Goal: Task Accomplishment & Management: Use online tool/utility

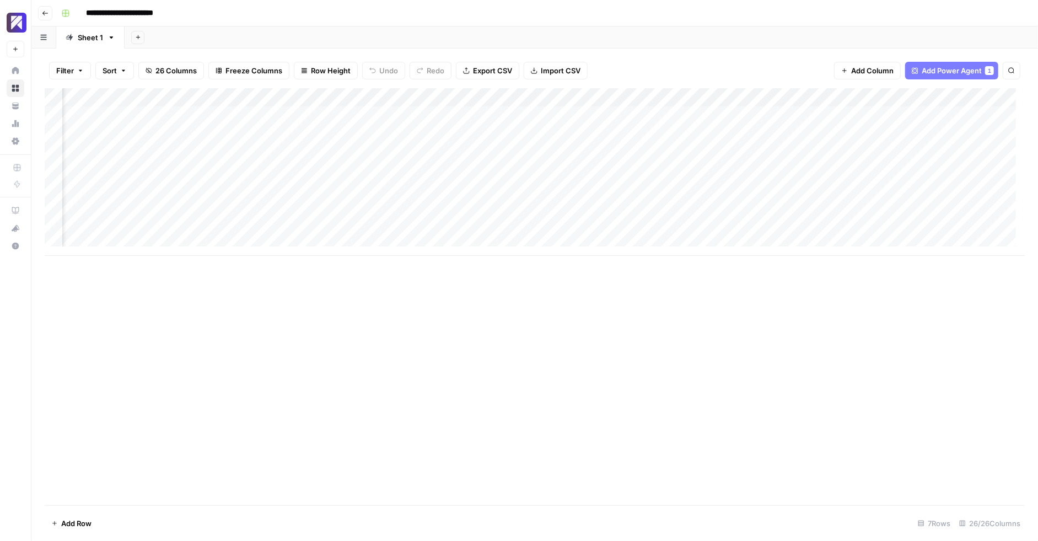
scroll to position [0, 2185]
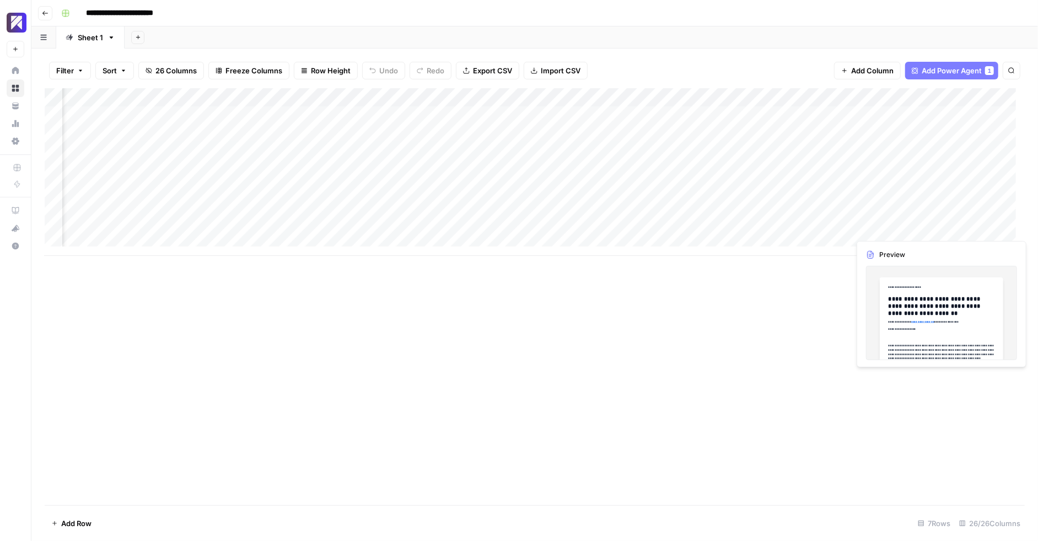
click at [965, 227] on div "Add Column" at bounding box center [535, 172] width 980 height 168
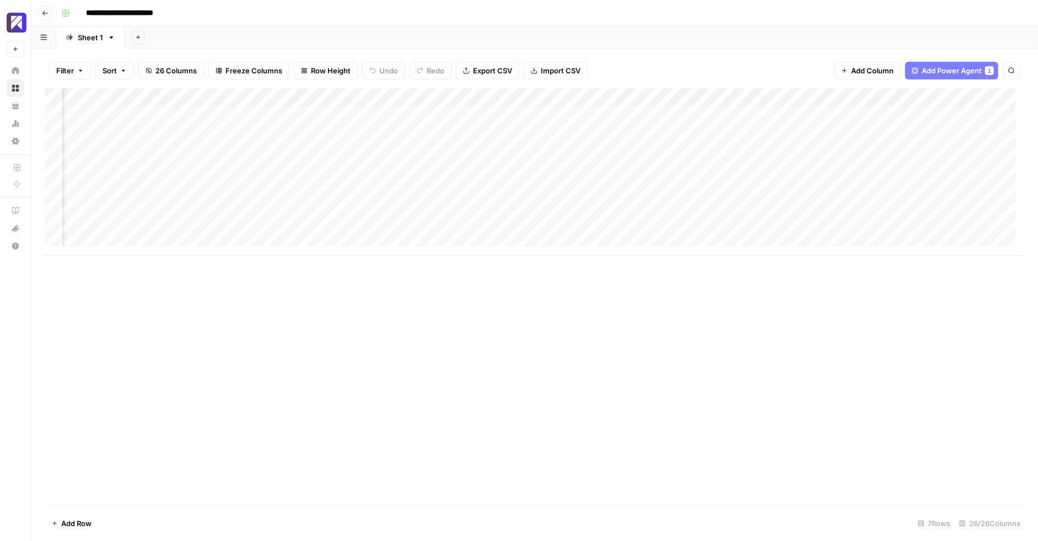
scroll to position [0, 2263]
click at [942, 225] on div "Add Column" at bounding box center [535, 172] width 980 height 168
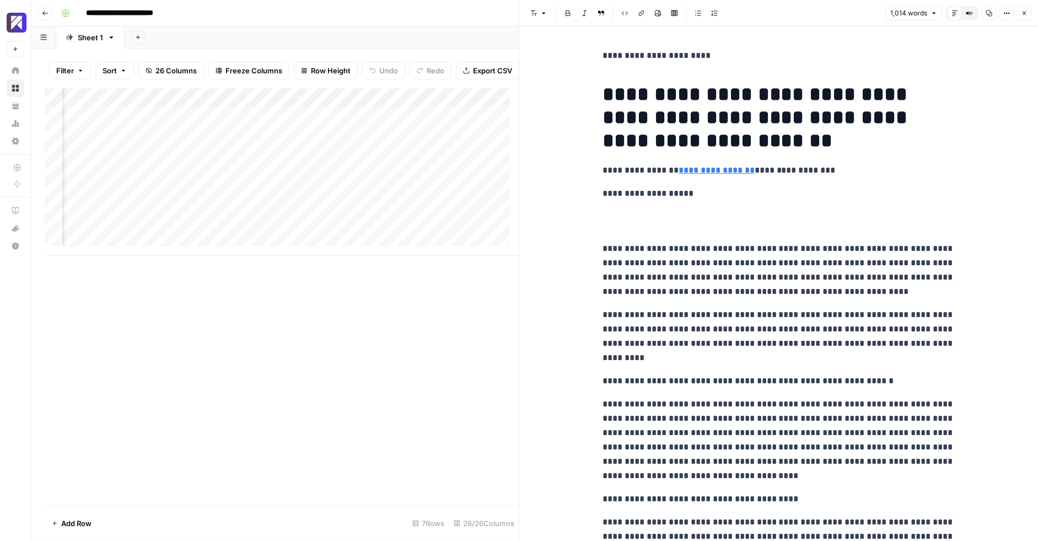
click at [410, 387] on div "Add Column" at bounding box center [282, 296] width 475 height 417
click at [1027, 13] on span "Close" at bounding box center [1027, 13] width 1 height 1
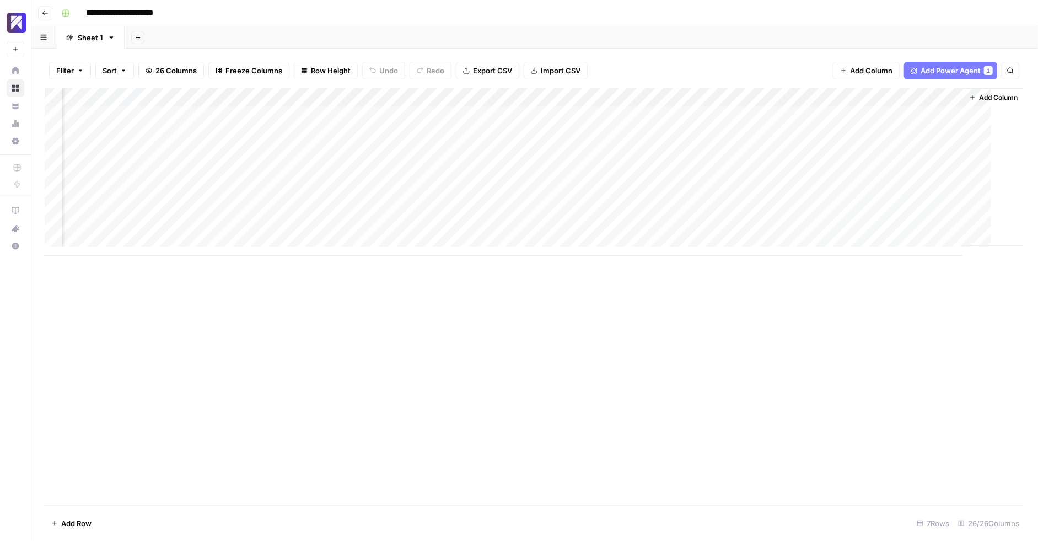
scroll to position [0, 2249]
click at [758, 298] on div "Add Column" at bounding box center [535, 296] width 980 height 417
click at [610, 225] on div "Add Column" at bounding box center [535, 172] width 980 height 168
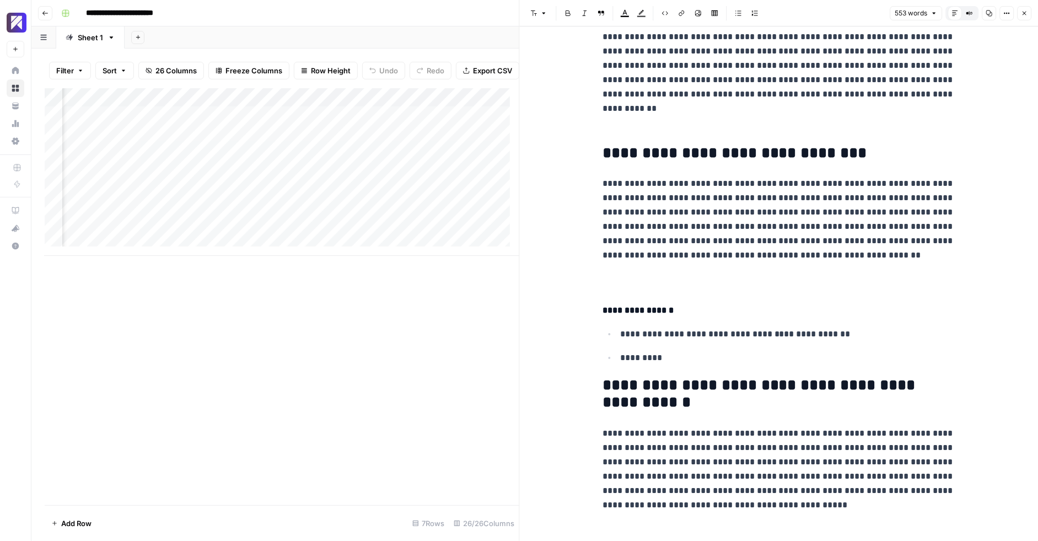
scroll to position [1161, 0]
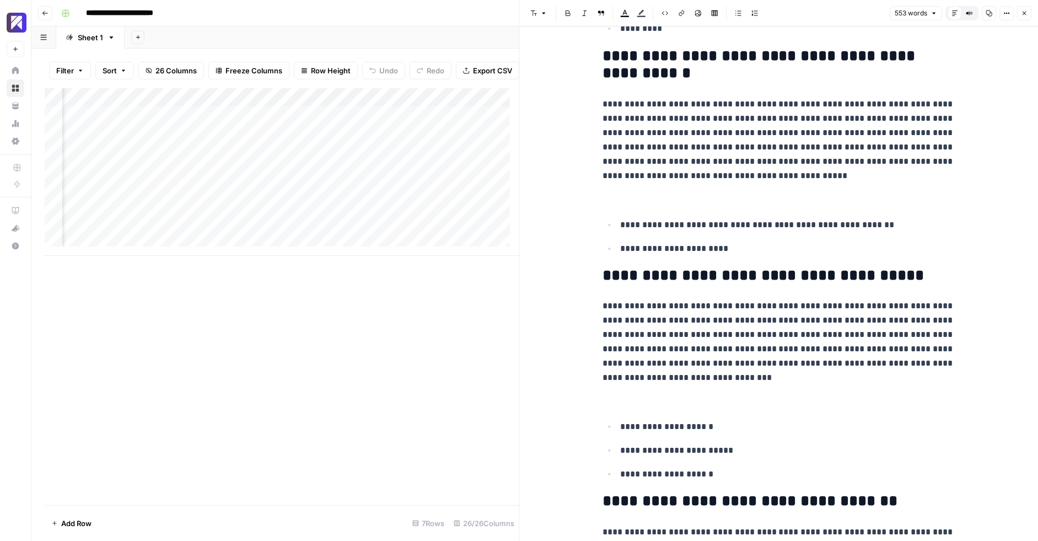
click at [376, 311] on div "Add Column" at bounding box center [282, 296] width 475 height 417
click at [1027, 13] on span "Close" at bounding box center [1027, 13] width 1 height 1
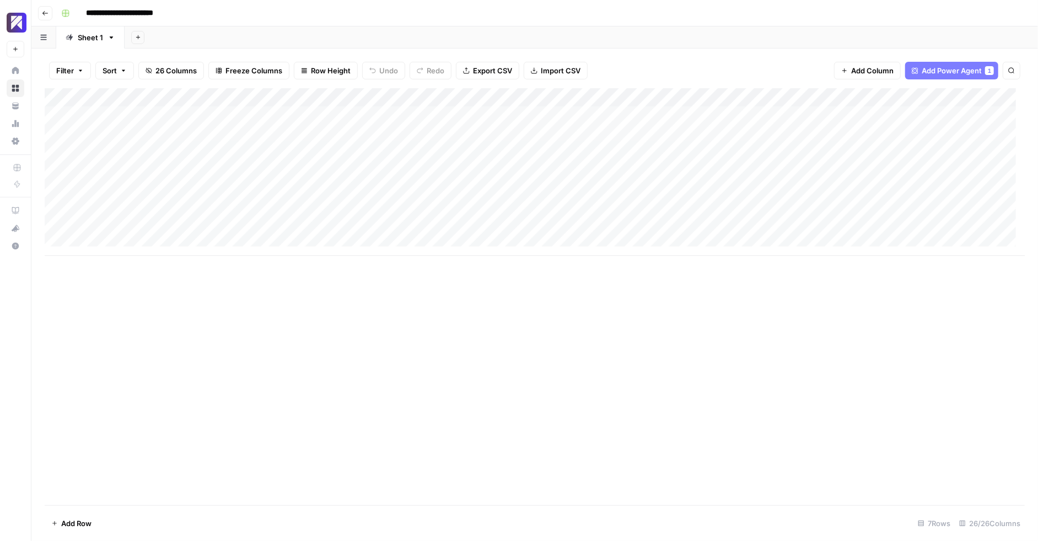
click at [324, 295] on div "Add Column" at bounding box center [535, 296] width 980 height 417
click at [985, 74] on span "1" at bounding box center [988, 70] width 7 height 9
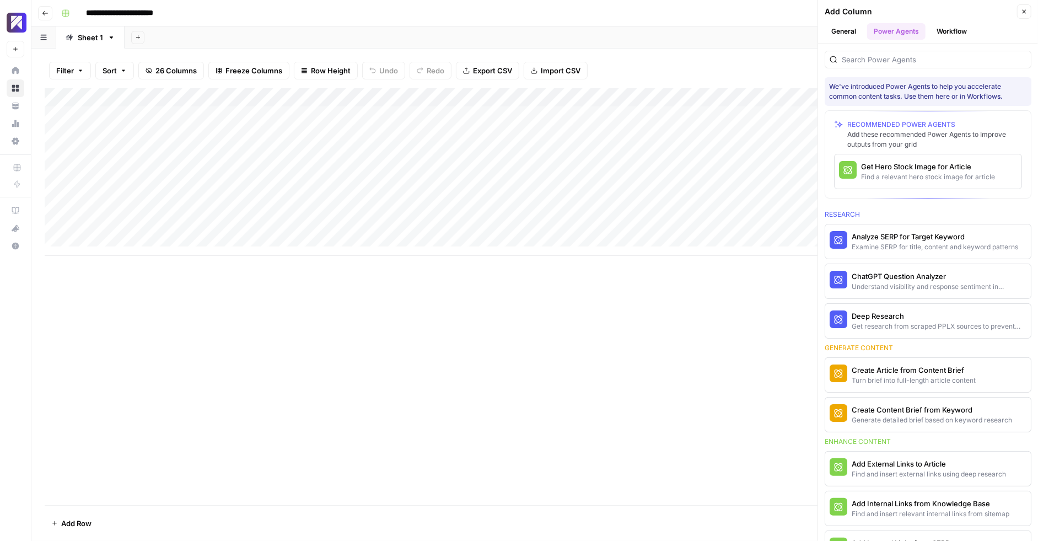
click at [1026, 14] on icon "button" at bounding box center [1024, 11] width 7 height 7
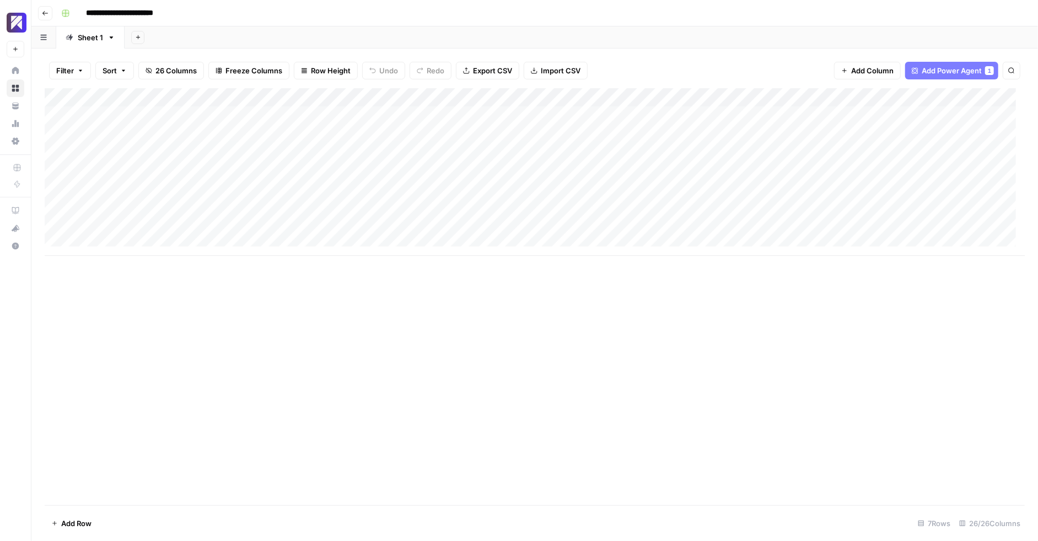
click at [453, 100] on div "Add Column" at bounding box center [535, 172] width 980 height 168
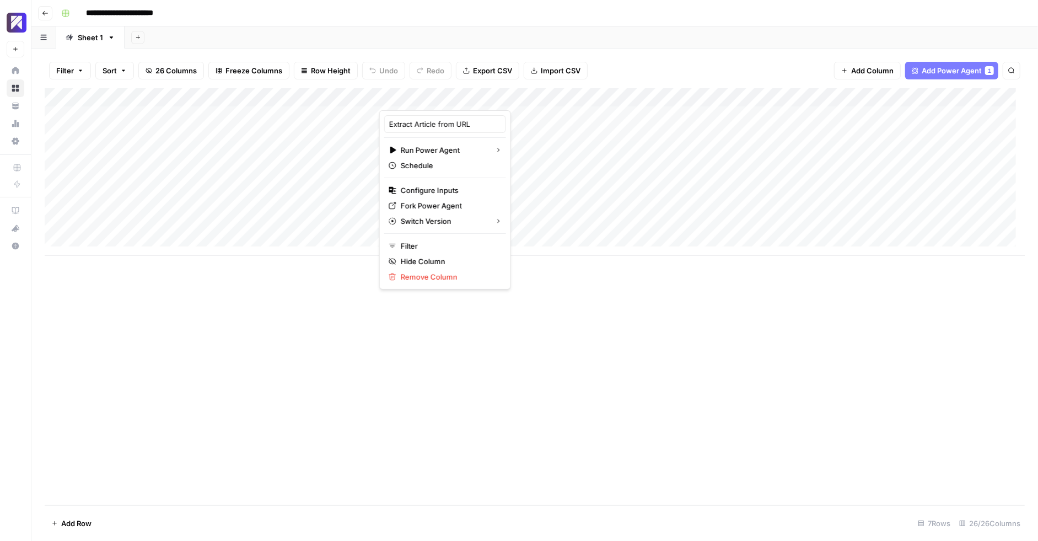
click at [539, 103] on div "Add Column" at bounding box center [535, 172] width 980 height 168
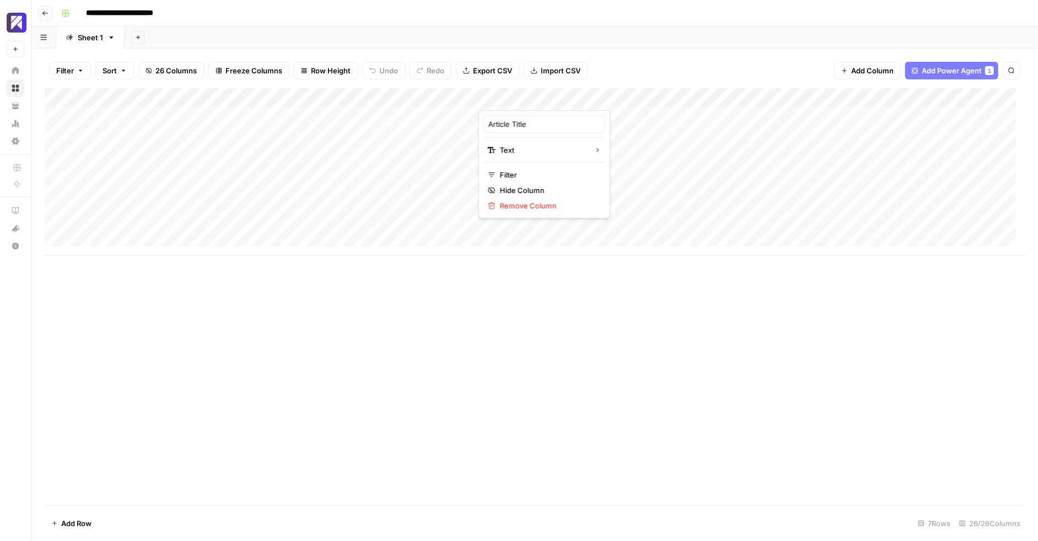
click at [739, 301] on div "Add Column" at bounding box center [535, 296] width 980 height 417
click at [629, 97] on div "Add Column" at bounding box center [535, 172] width 980 height 168
click at [468, 95] on div "Add Column" at bounding box center [535, 172] width 980 height 168
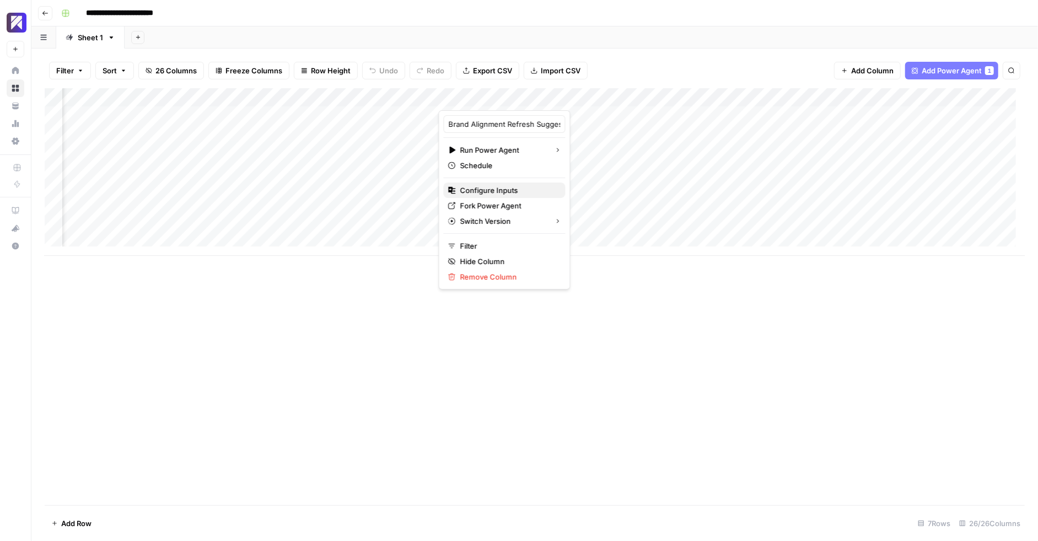
click at [489, 187] on span "Configure Inputs" at bounding box center [508, 190] width 96 height 11
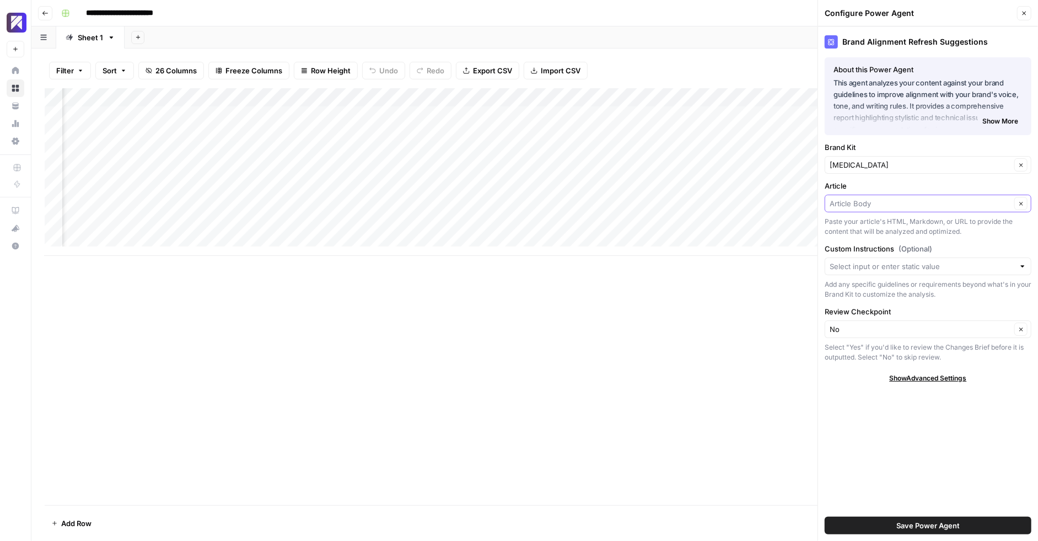
click at [943, 205] on input "Article" at bounding box center [920, 203] width 181 height 11
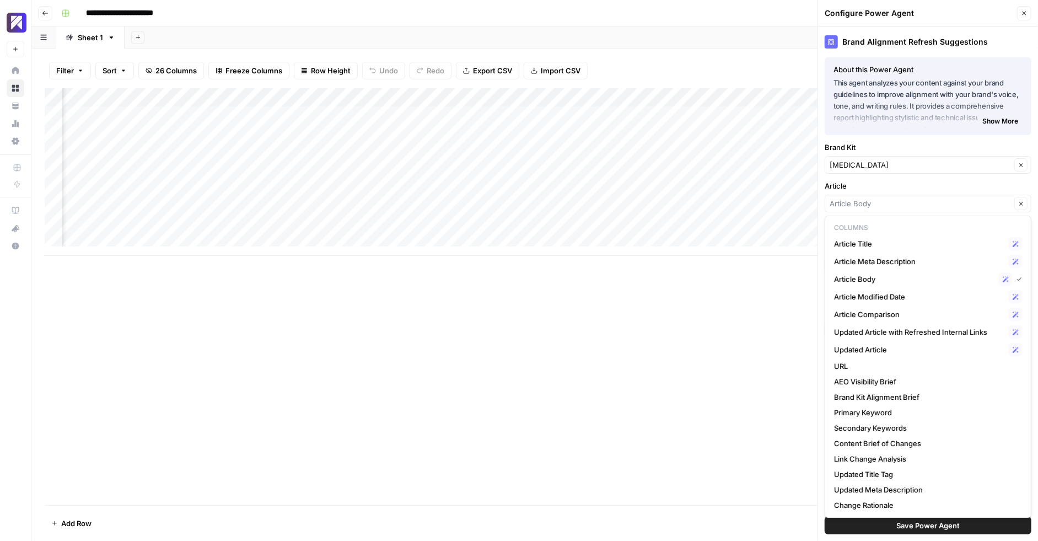
type input "Article Body"
click at [934, 186] on label "Article" at bounding box center [928, 185] width 207 height 11
click at [934, 198] on input "Article Body" at bounding box center [920, 203] width 181 height 11
type input "Article Body"
click at [932, 187] on label "Article" at bounding box center [928, 185] width 207 height 11
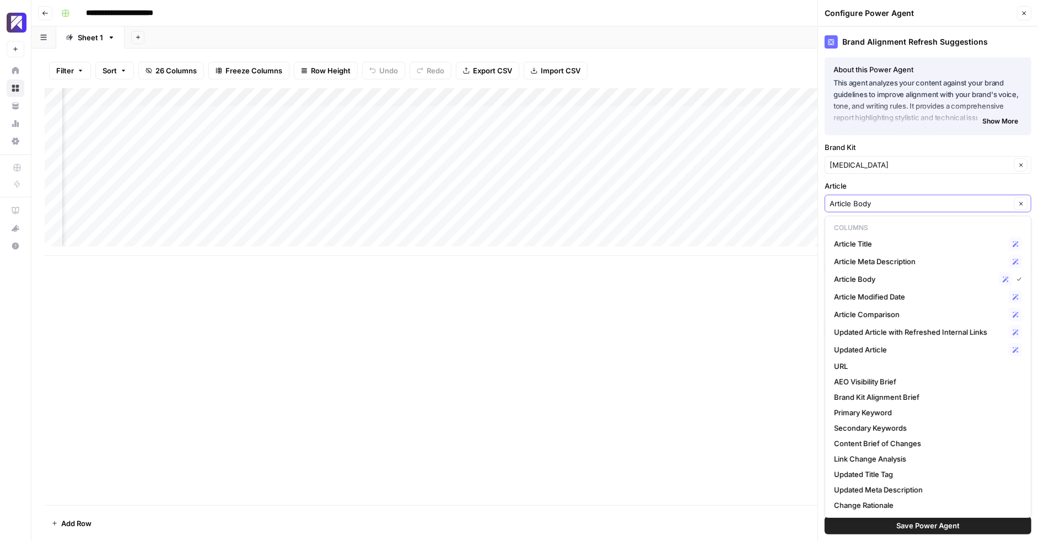
click at [932, 198] on input "Article Body" at bounding box center [920, 203] width 181 height 11
type input "Article Body"
click at [929, 189] on label "Article" at bounding box center [928, 185] width 207 height 11
click at [929, 198] on input "Article Body" at bounding box center [920, 203] width 181 height 11
click at [905, 277] on span "Article Body" at bounding box center [914, 278] width 160 height 11
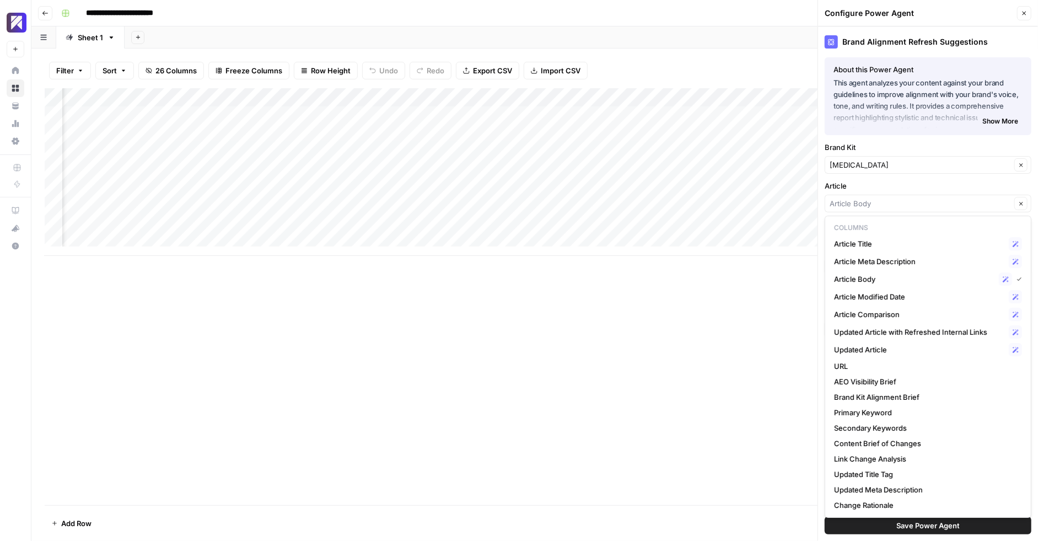
type input "Article Body"
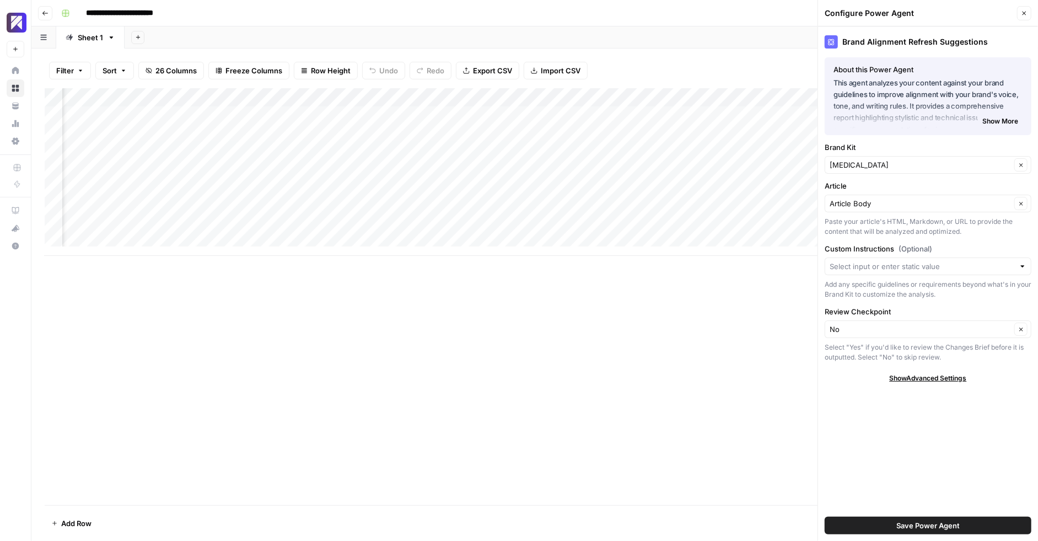
click at [683, 290] on div "Add Column" at bounding box center [535, 296] width 980 height 417
click at [977, 265] on input "Custom Instructions (Optional)" at bounding box center [922, 266] width 185 height 11
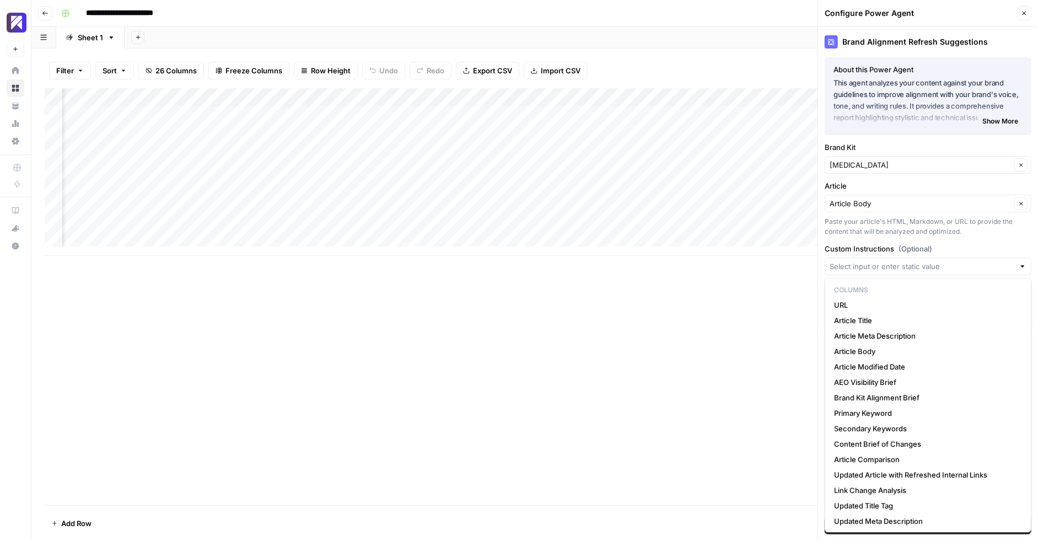
click at [989, 219] on div "Paste your article's HTML, Markdown, or URL to provide the content that will be…" at bounding box center [928, 227] width 207 height 20
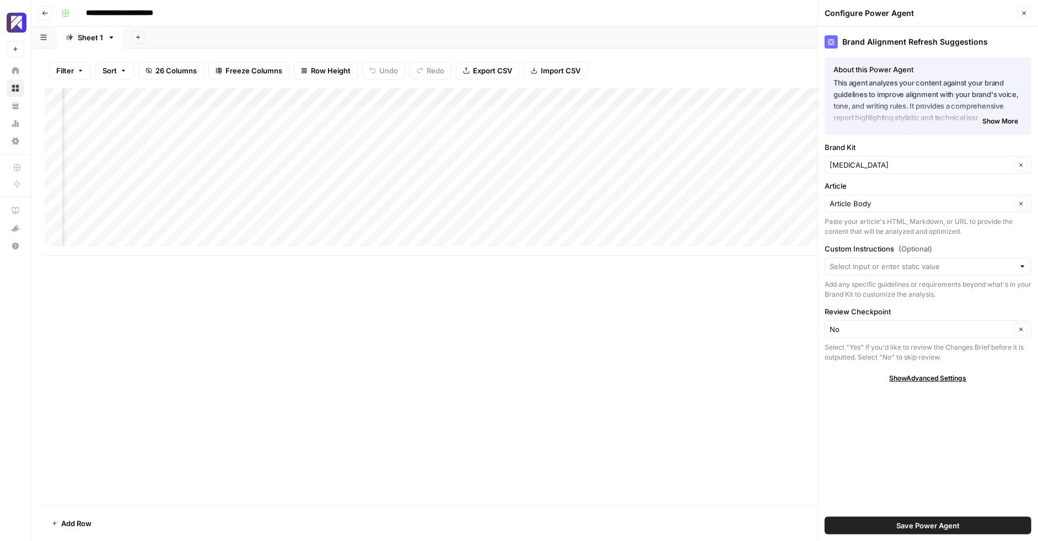
click at [624, 383] on div "Add Column" at bounding box center [535, 296] width 980 height 417
click at [1023, 11] on icon "button" at bounding box center [1024, 13] width 7 height 7
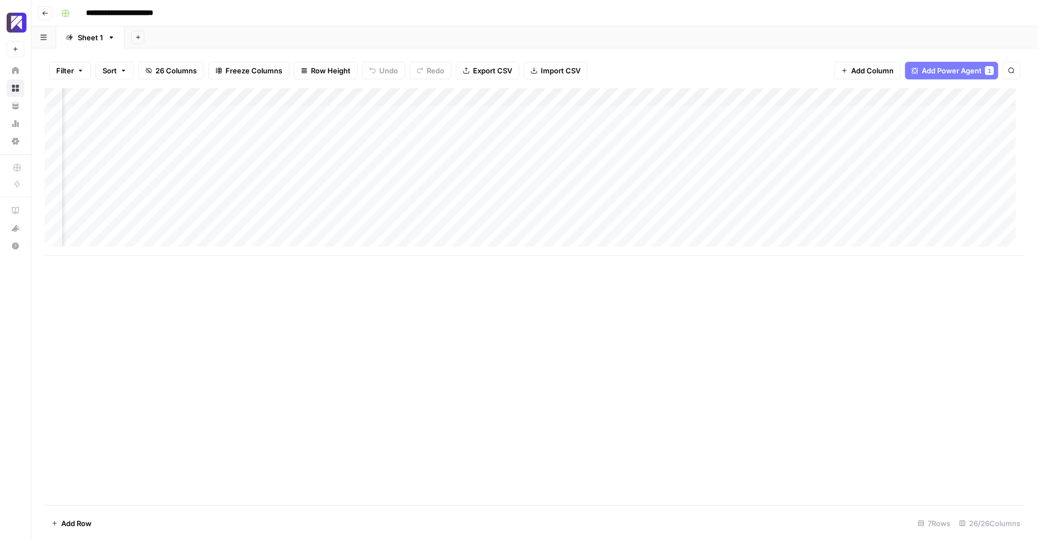
scroll to position [0, 0]
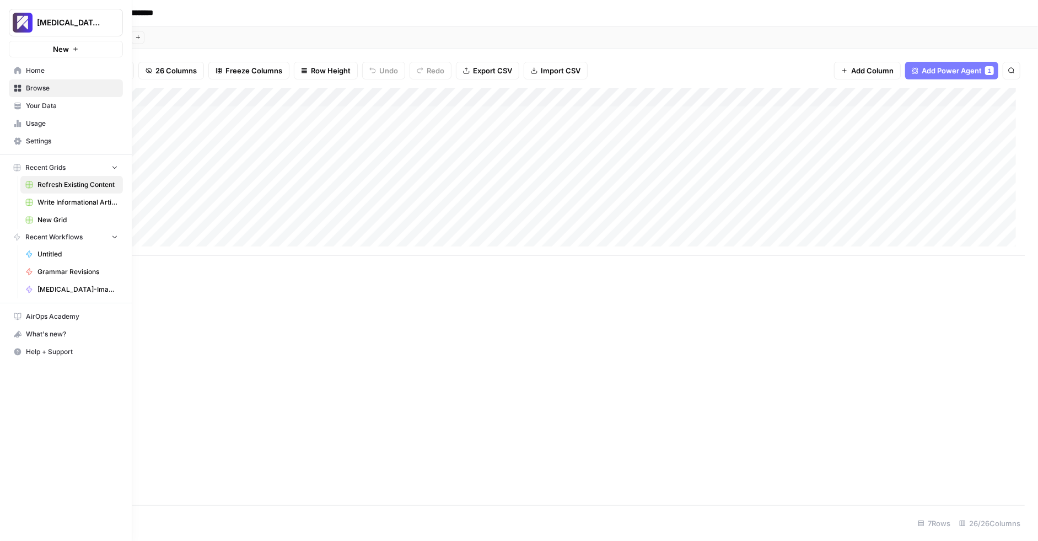
click at [58, 197] on span "Write Informational Article" at bounding box center [77, 202] width 80 height 10
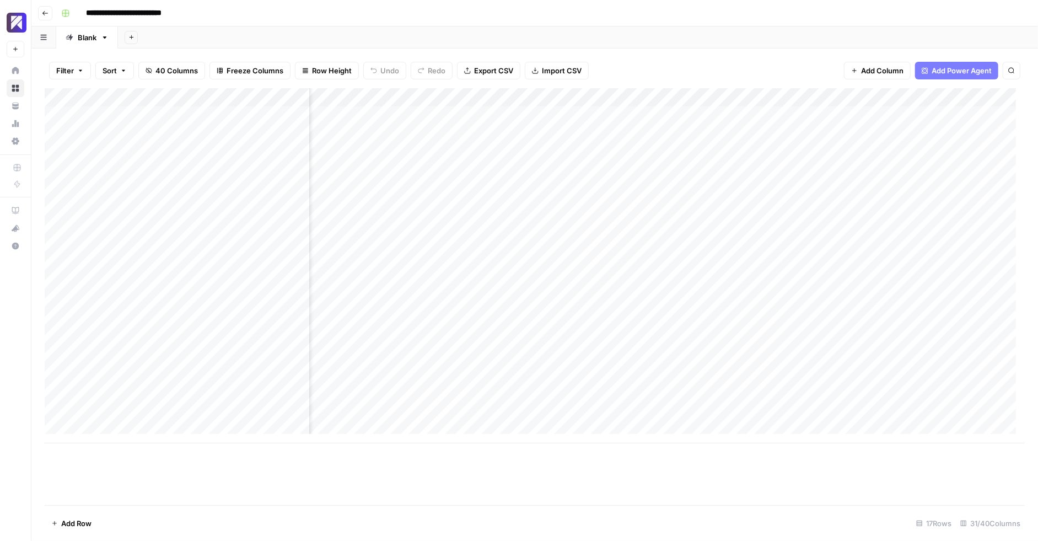
scroll to position [0, 2850]
click at [408, 320] on div "Add Column" at bounding box center [535, 265] width 980 height 355
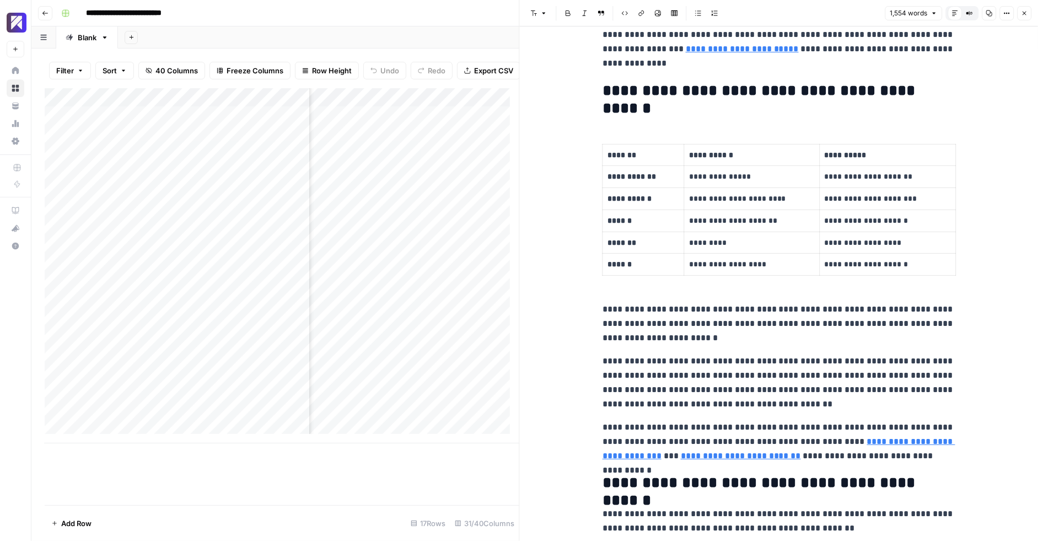
scroll to position [343, 0]
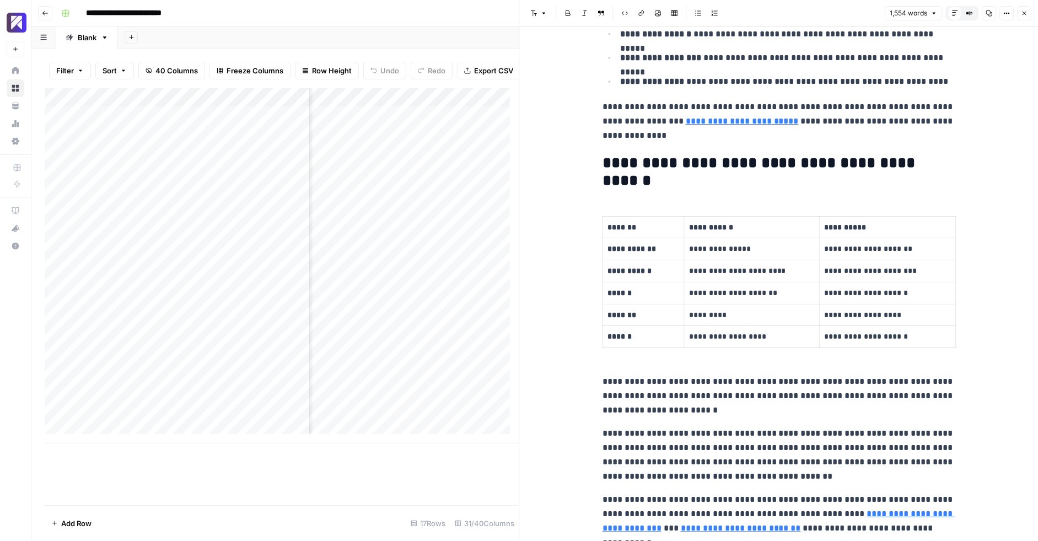
click at [50, 15] on button "Go back" at bounding box center [45, 13] width 14 height 14
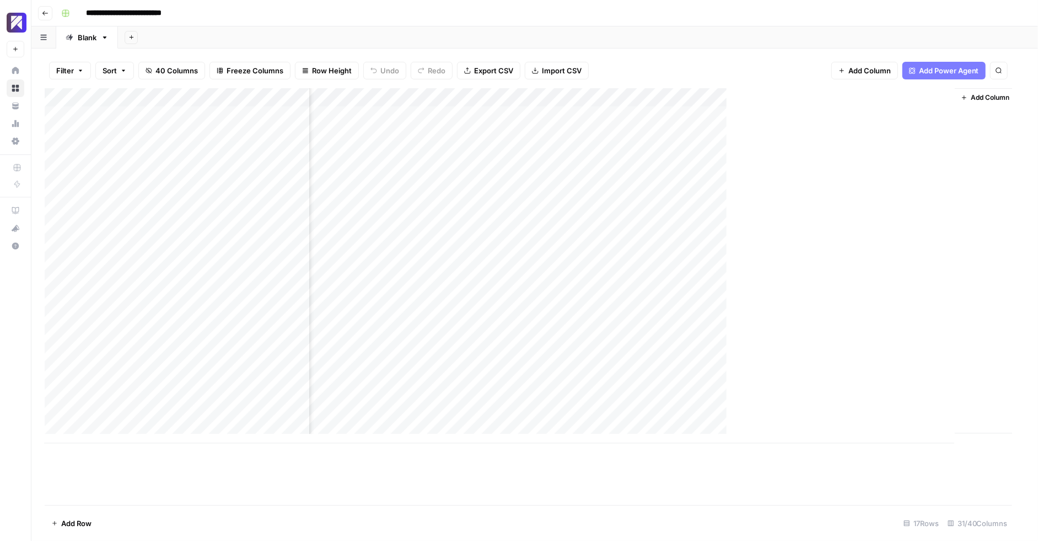
scroll to position [0, 2837]
click at [300, 461] on div "Add Column" at bounding box center [535, 296] width 980 height 417
